Goal: Information Seeking & Learning: Learn about a topic

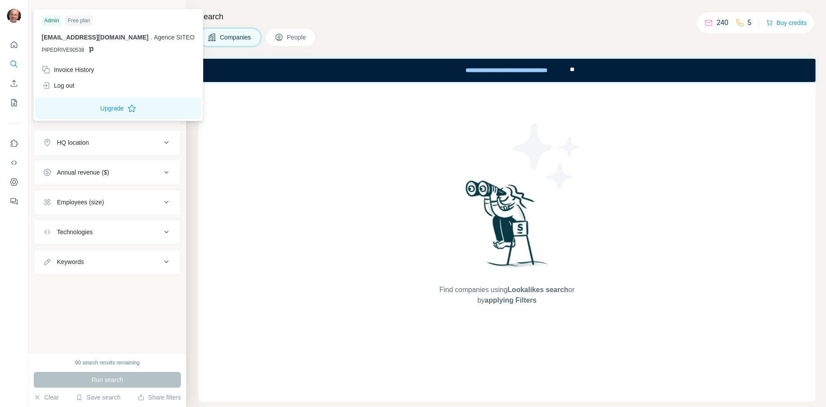
click at [14, 15] on img at bounding box center [14, 16] width 14 height 14
click at [76, 109] on button "Upgrade" at bounding box center [118, 108] width 166 height 21
click at [486, 24] on div "Search Companies People Find companies using Lookalikes search or by applying F…" at bounding box center [506, 203] width 640 height 407
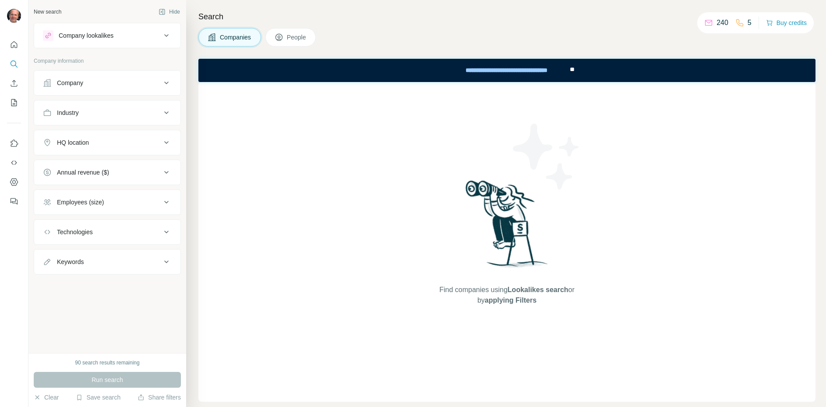
click at [165, 85] on icon at bounding box center [166, 83] width 11 height 11
click at [164, 142] on icon at bounding box center [166, 142] width 11 height 11
click at [131, 163] on input "text" at bounding box center [107, 164] width 129 height 16
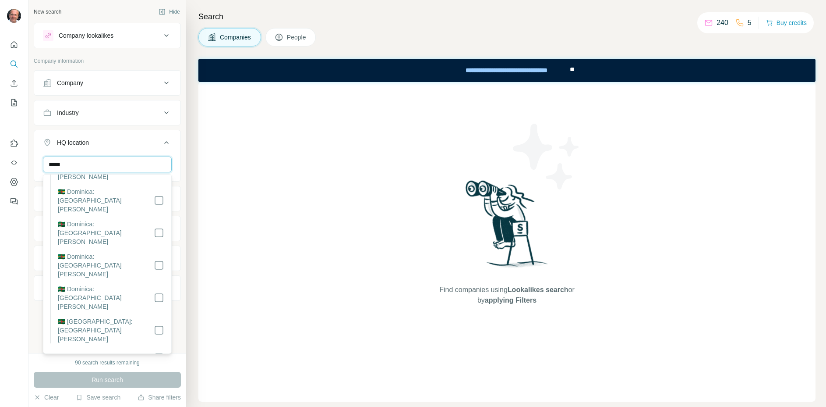
scroll to position [120, 0]
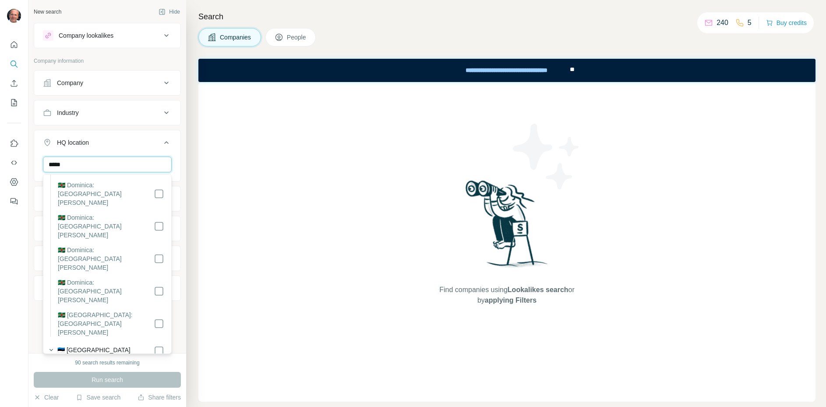
type input "*****"
click at [195, 209] on div "Search Companies People Find companies using Lookalikes search or by applying F…" at bounding box center [506, 203] width 640 height 407
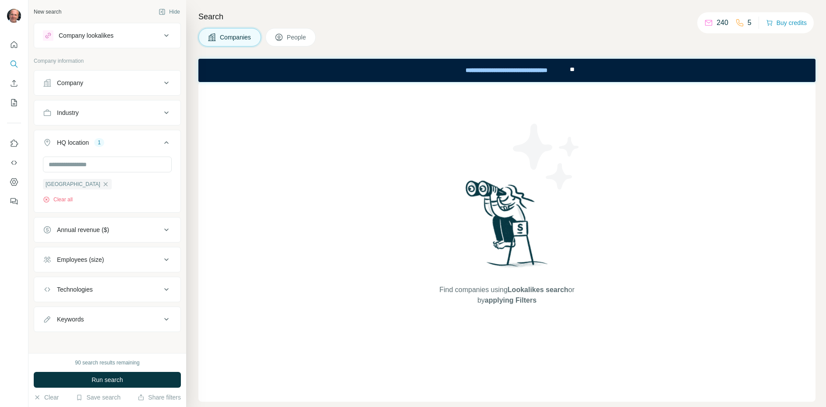
click at [170, 259] on icon at bounding box center [166, 259] width 11 height 11
click at [49, 294] on icon at bounding box center [48, 295] width 11 height 11
click at [189, 335] on div "Search Companies People Find companies using Lookalikes search or by applying F…" at bounding box center [506, 203] width 640 height 407
click at [171, 261] on icon at bounding box center [166, 259] width 11 height 11
click at [165, 286] on icon at bounding box center [166, 289] width 11 height 11
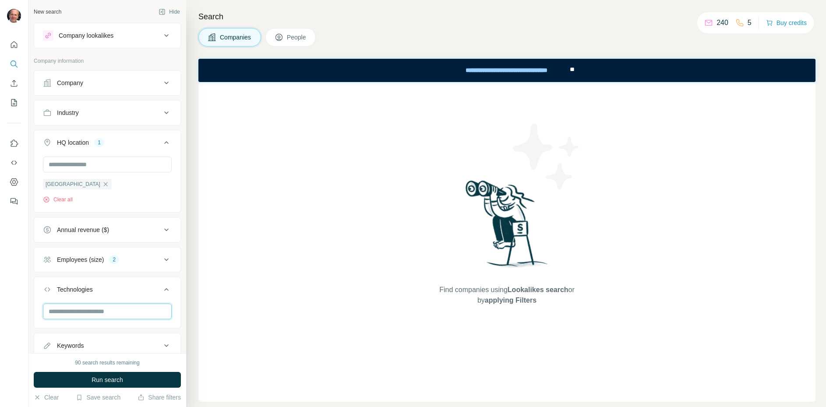
click at [129, 312] on input "text" at bounding box center [107, 311] width 129 height 16
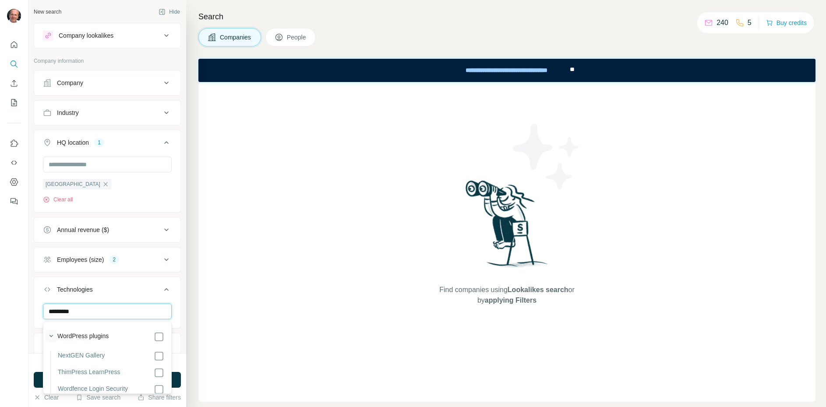
type input "*********"
click at [53, 335] on icon "button" at bounding box center [51, 335] width 9 height 9
click at [50, 353] on icon "button" at bounding box center [51, 355] width 9 height 9
click at [52, 374] on icon "button" at bounding box center [52, 374] width 4 height 2
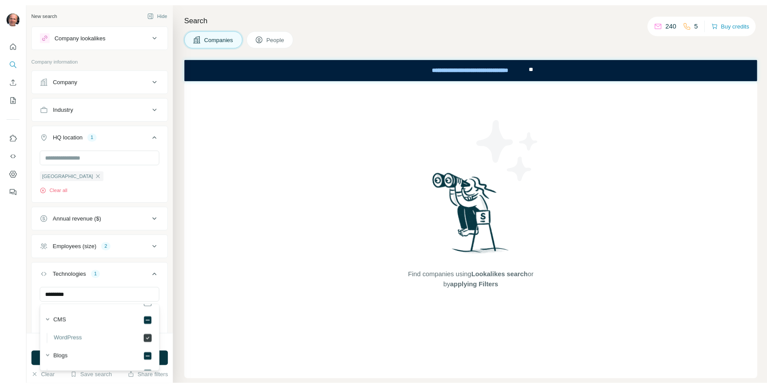
scroll to position [55, 0]
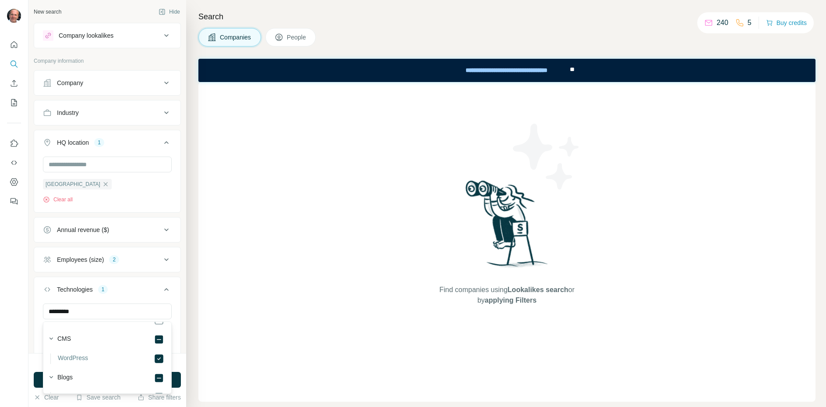
click at [192, 359] on div "Search Companies People Find companies using Lookalikes search or by applying F…" at bounding box center [506, 203] width 640 height 407
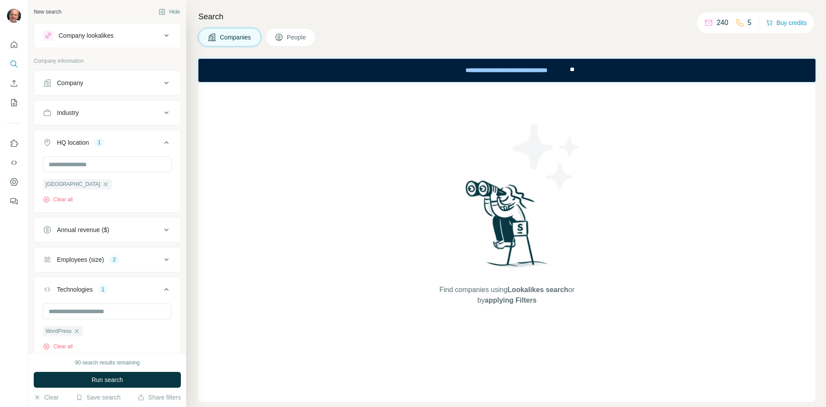
click at [166, 288] on icon at bounding box center [166, 289] width 11 height 11
drag, startPoint x: 818, startPoint y: 404, endPoint x: 765, endPoint y: 345, distance: 79.1
click at [765, 345] on div "Search Companies People Find companies using Lookalikes search or by applying F…" at bounding box center [506, 203] width 640 height 407
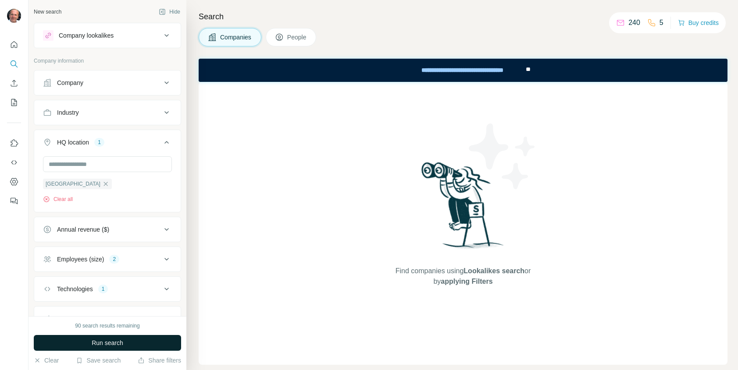
click at [122, 344] on span "Run search" at bounding box center [108, 343] width 32 height 9
click at [167, 35] on icon at bounding box center [166, 35] width 11 height 11
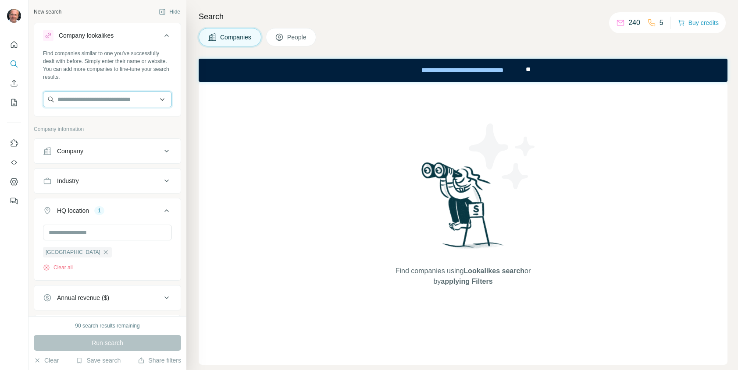
click at [115, 100] on input "text" at bounding box center [107, 100] width 129 height 16
drag, startPoint x: 145, startPoint y: 100, endPoint x: 184, endPoint y: 100, distance: 39.0
click at [184, 100] on div "New search Hide Company lookalikes Find companies similar to one you've success…" at bounding box center [107, 158] width 158 height 316
click at [124, 97] on input "text" at bounding box center [107, 100] width 129 height 16
paste input "**********"
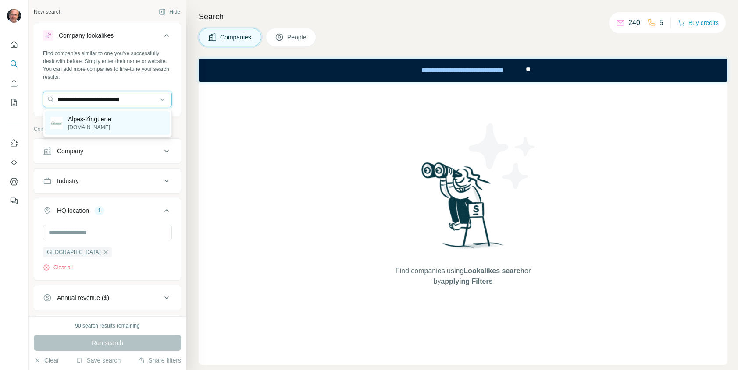
type input "**********"
click at [109, 125] on p "alpes-zinguerie.com" at bounding box center [89, 128] width 43 height 8
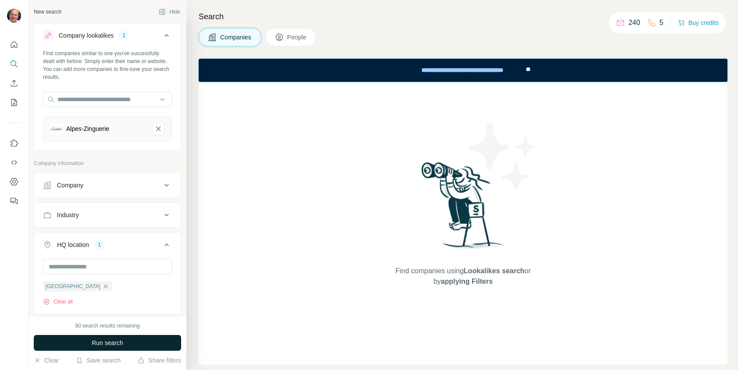
click at [123, 341] on span "Run search" at bounding box center [108, 343] width 32 height 9
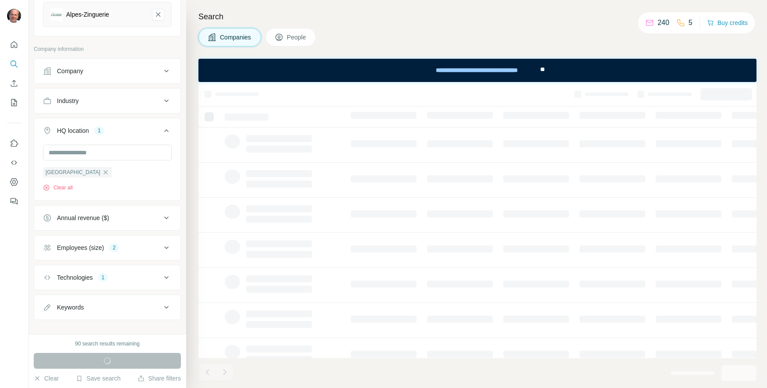
scroll to position [2, 0]
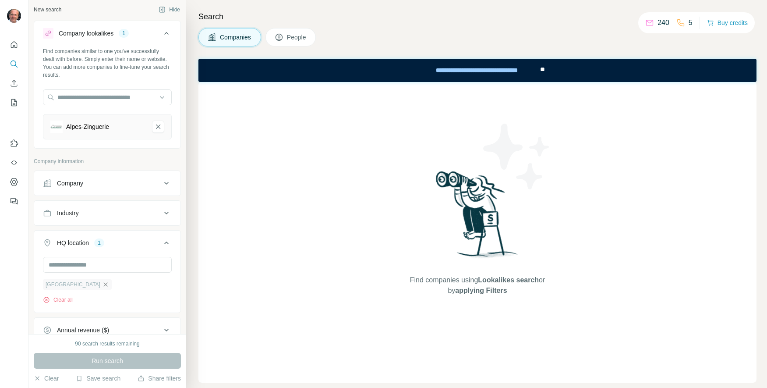
click at [102, 283] on icon "button" at bounding box center [105, 284] width 7 height 7
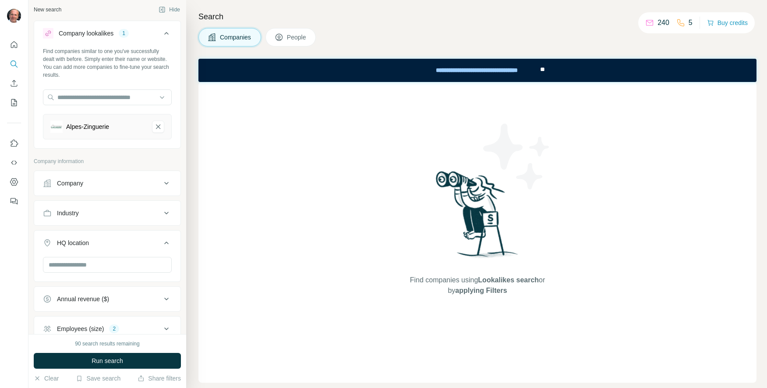
click at [165, 328] on icon at bounding box center [166, 328] width 4 height 3
click at [165, 328] on icon at bounding box center [166, 328] width 11 height 11
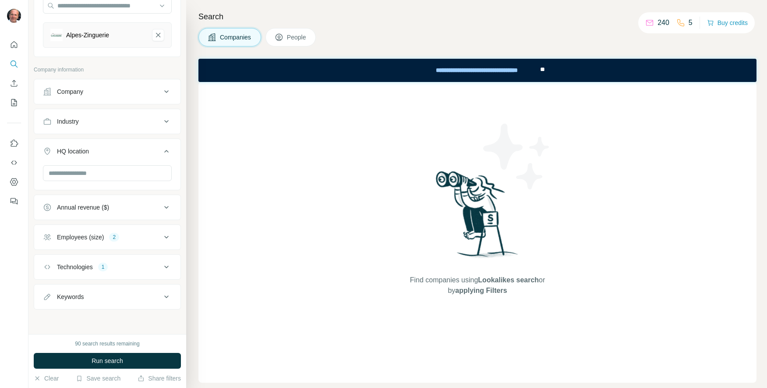
scroll to position [93, 0]
click at [165, 267] on icon at bounding box center [166, 267] width 4 height 3
click at [166, 238] on icon at bounding box center [166, 237] width 4 height 3
click at [51, 271] on icon at bounding box center [48, 273] width 9 height 9
click at [50, 257] on icon at bounding box center [48, 256] width 9 height 9
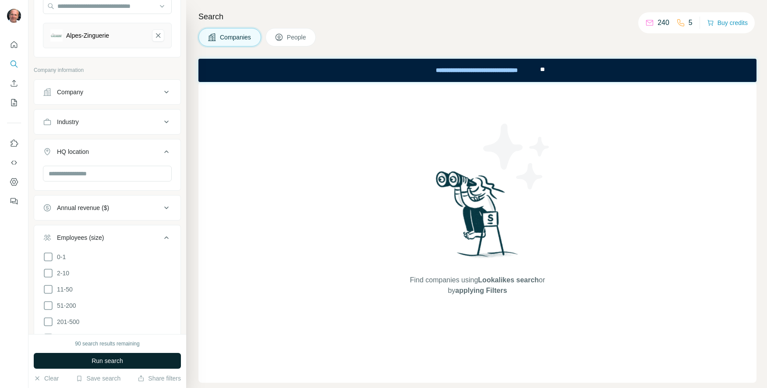
click at [130, 359] on button "Run search" at bounding box center [107, 361] width 147 height 16
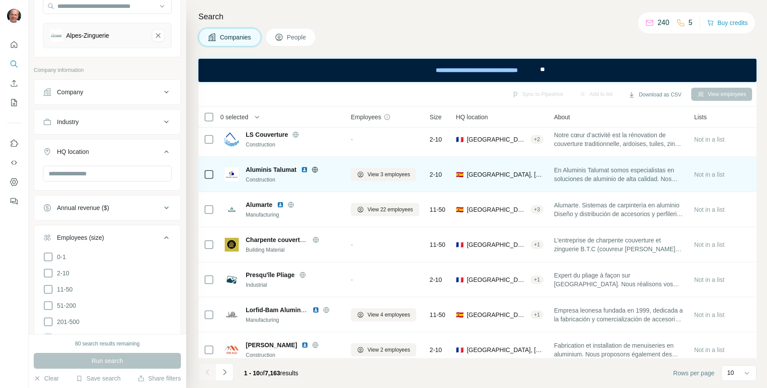
scroll to position [75, 0]
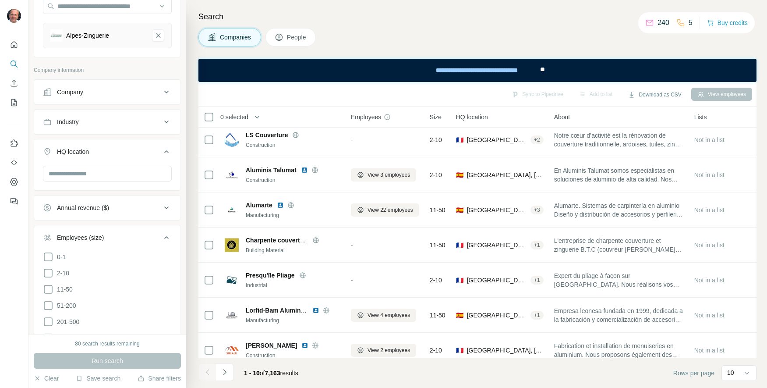
click at [167, 236] on icon at bounding box center [166, 237] width 11 height 11
click at [140, 174] on input "text" at bounding box center [107, 174] width 129 height 16
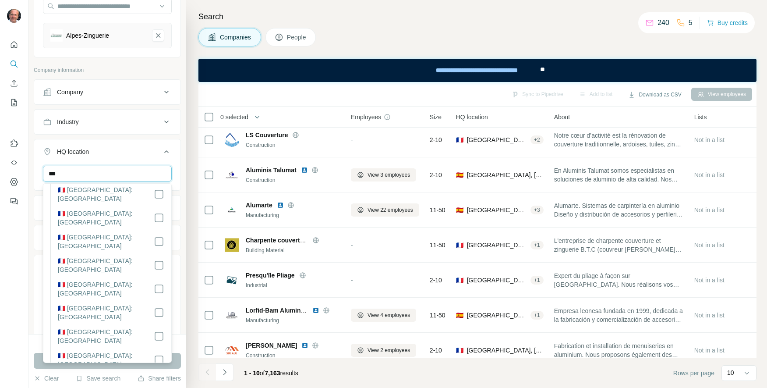
scroll to position [0, 0]
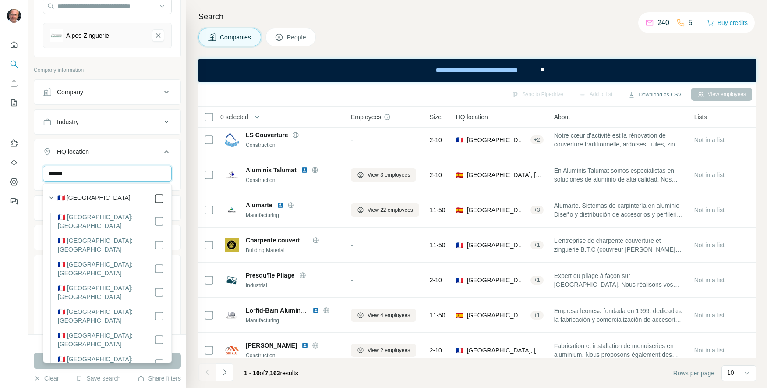
type input "******"
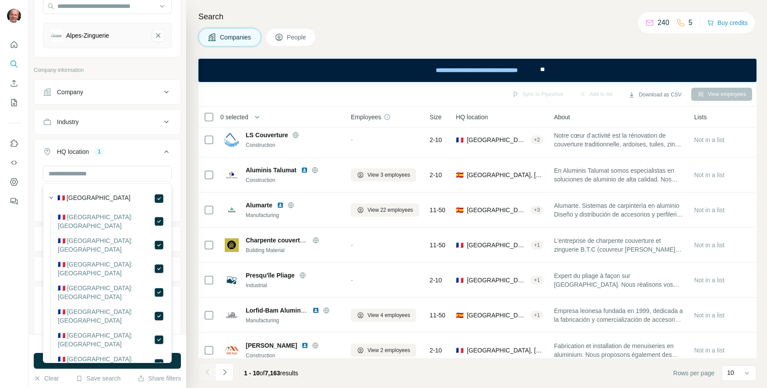
click at [186, 302] on div "Search Companies People Sync to Pipedrive Add to list Download as CSV View empl…" at bounding box center [476, 194] width 581 height 388
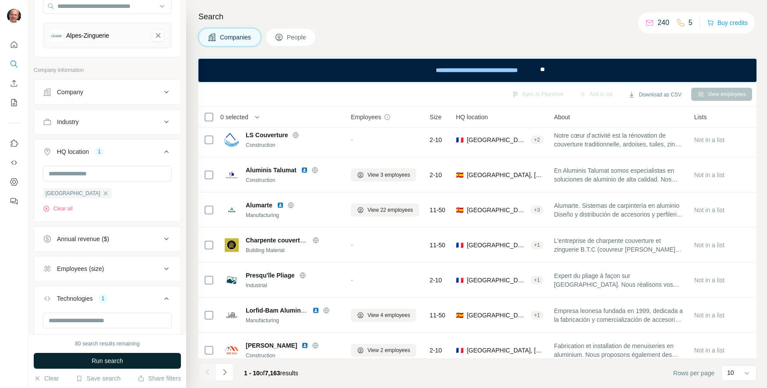
click at [146, 359] on button "Run search" at bounding box center [107, 361] width 147 height 16
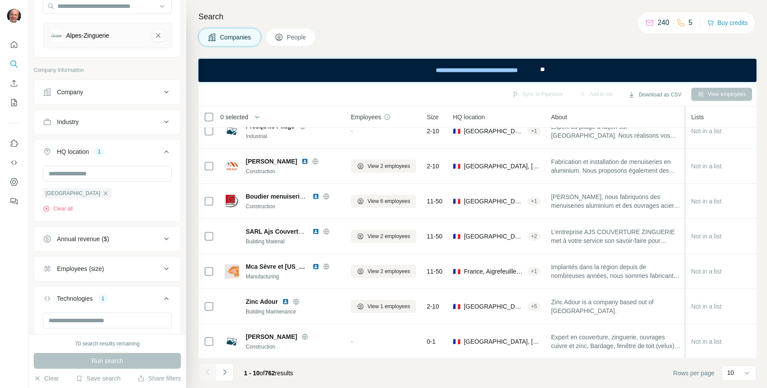
scroll to position [120, 0]
click at [226, 372] on icon "Navigate to next page" at bounding box center [224, 372] width 9 height 9
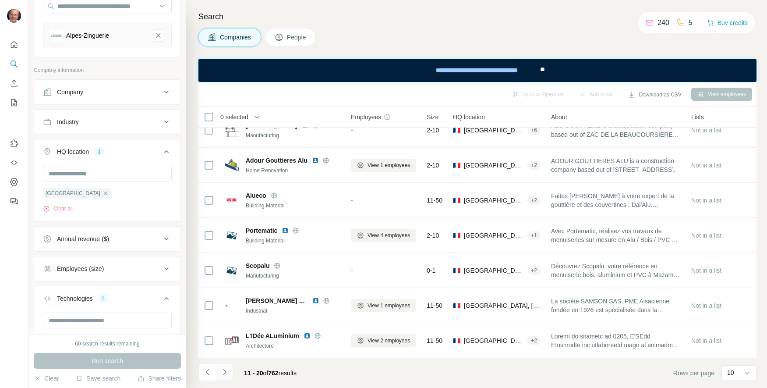
click at [226, 372] on icon "Navigate to next page" at bounding box center [224, 372] width 9 height 9
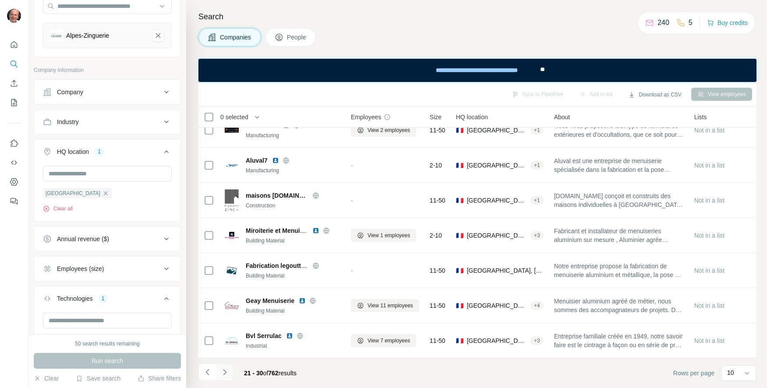
click at [226, 372] on icon "Navigate to next page" at bounding box center [224, 372] width 9 height 9
